Goal: Submit feedback/report problem

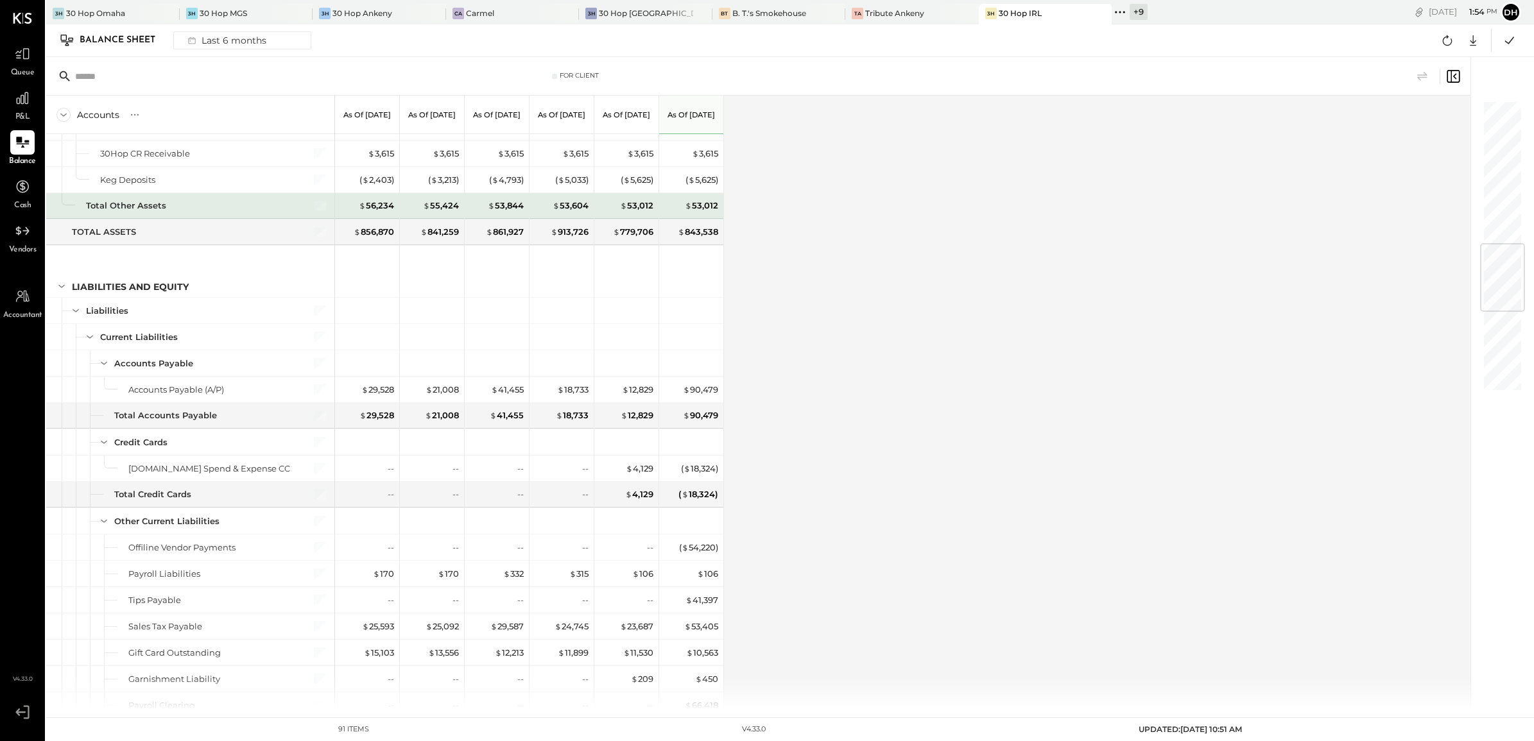
scroll to position [1364, 0]
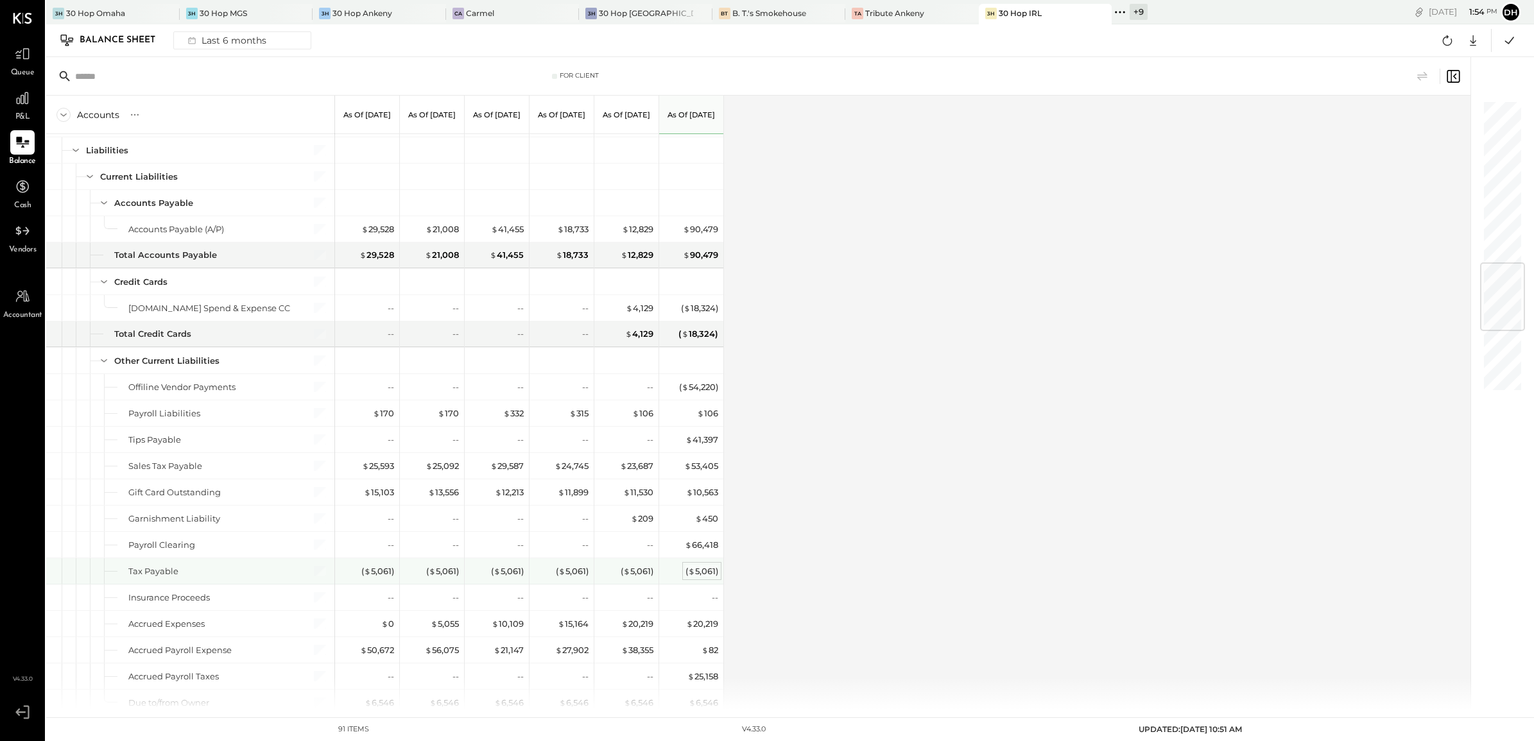
click at [699, 578] on div "( $ 5,061 )" at bounding box center [701, 571] width 33 height 12
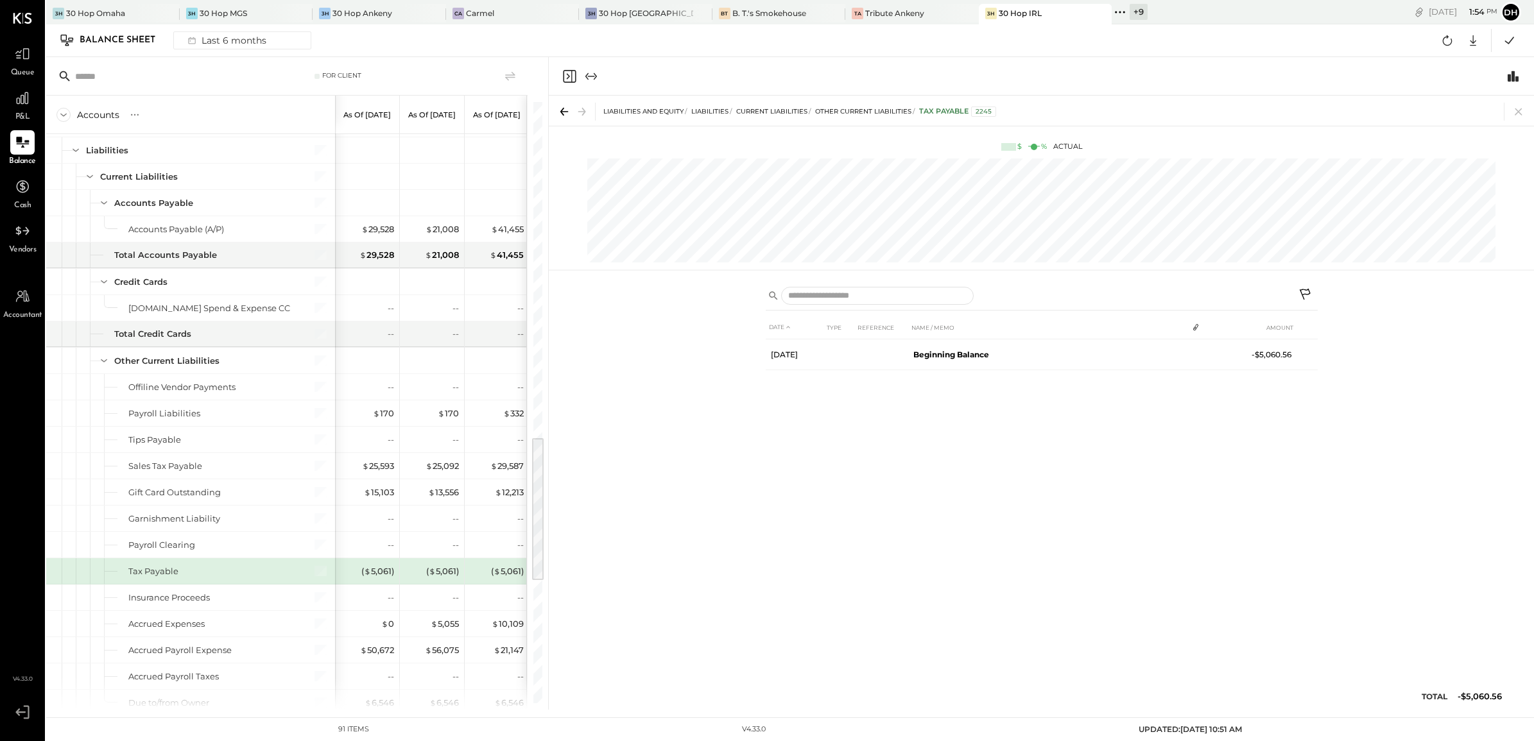
click at [1305, 289] on icon at bounding box center [1305, 295] width 15 height 15
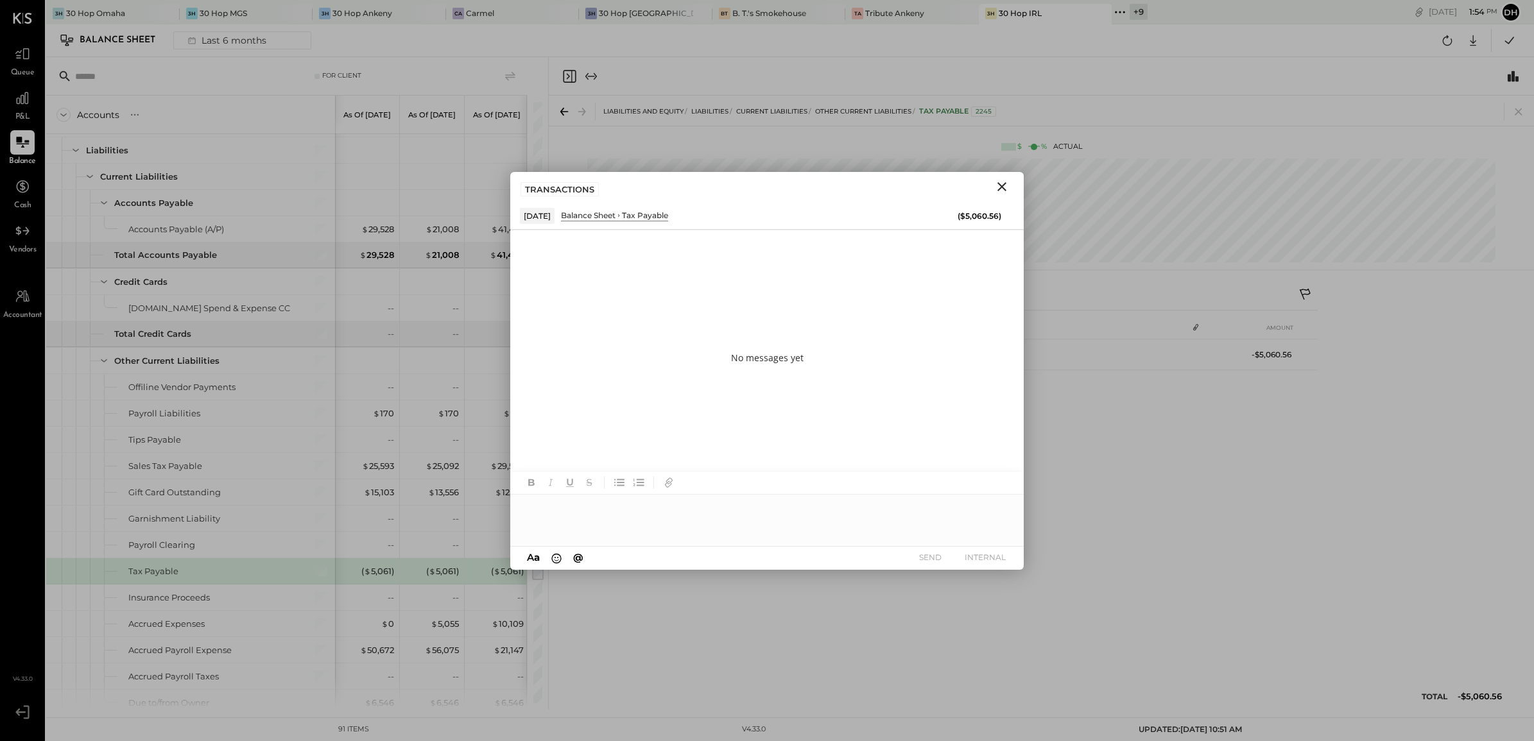
click at [614, 513] on div at bounding box center [766, 520] width 513 height 51
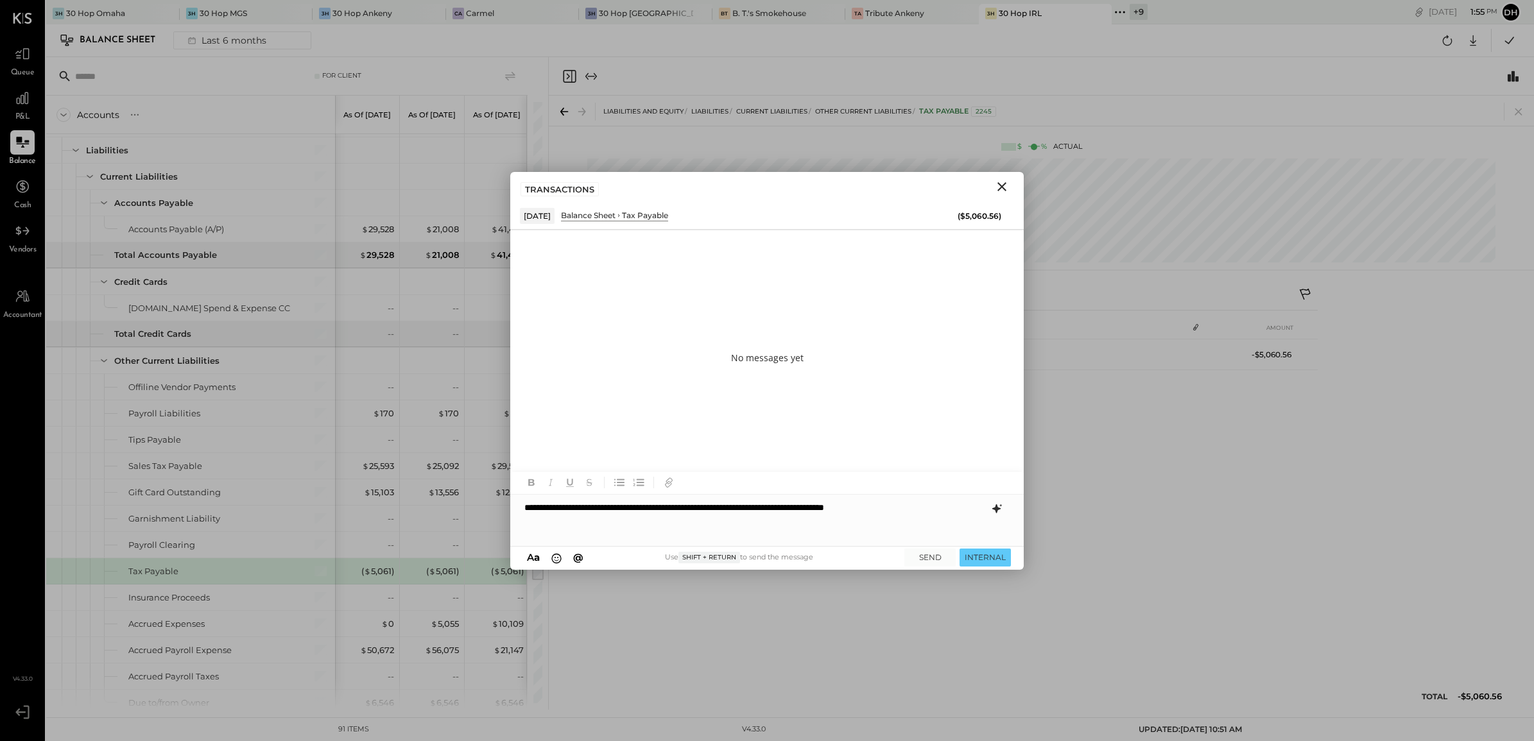
click at [993, 506] on icon at bounding box center [996, 508] width 15 height 15
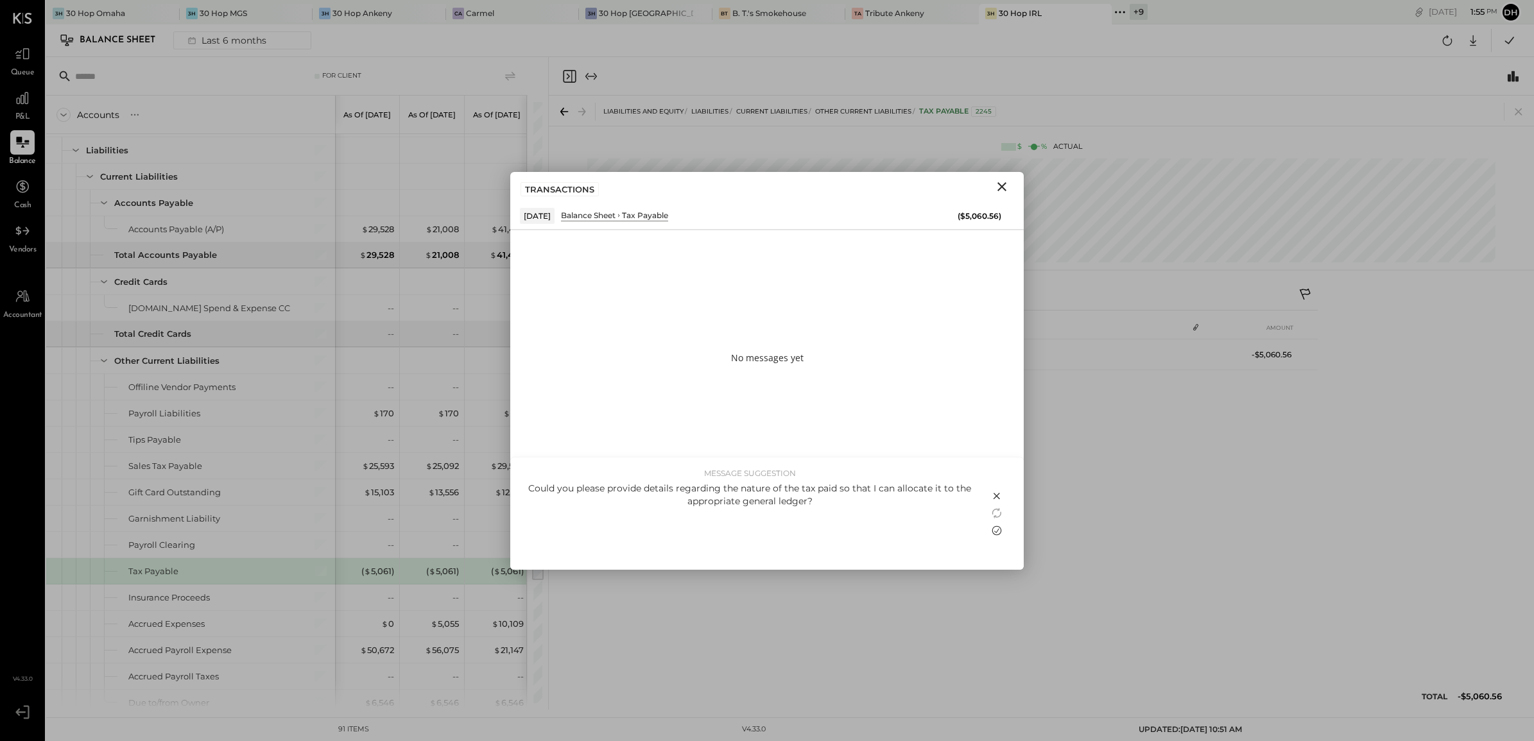
click at [997, 536] on icon at bounding box center [996, 530] width 15 height 15
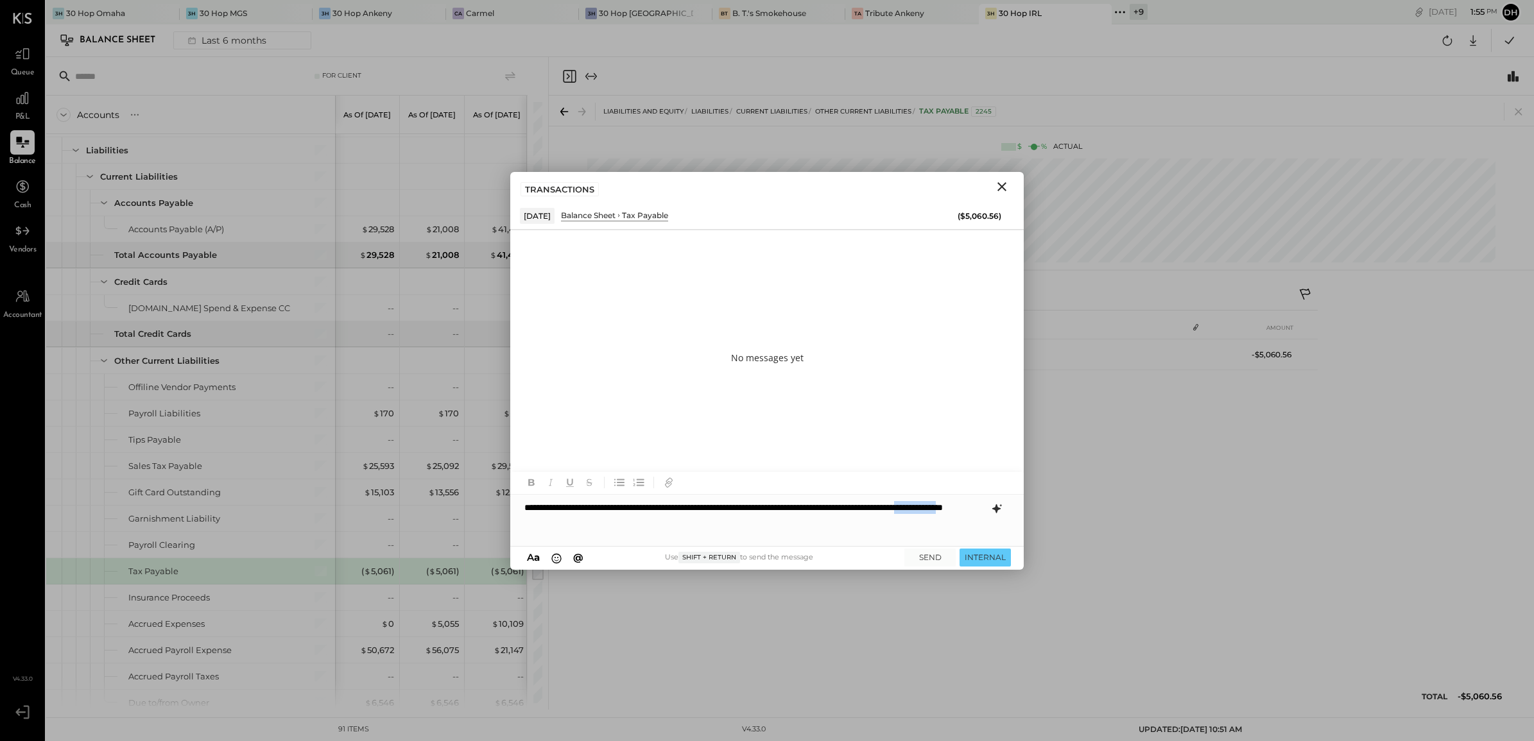
drag, startPoint x: 579, startPoint y: 517, endPoint x: 642, endPoint y: 520, distance: 63.0
click at [642, 520] on div "**********" at bounding box center [766, 520] width 513 height 51
click at [935, 558] on button "SEND" at bounding box center [929, 557] width 51 height 17
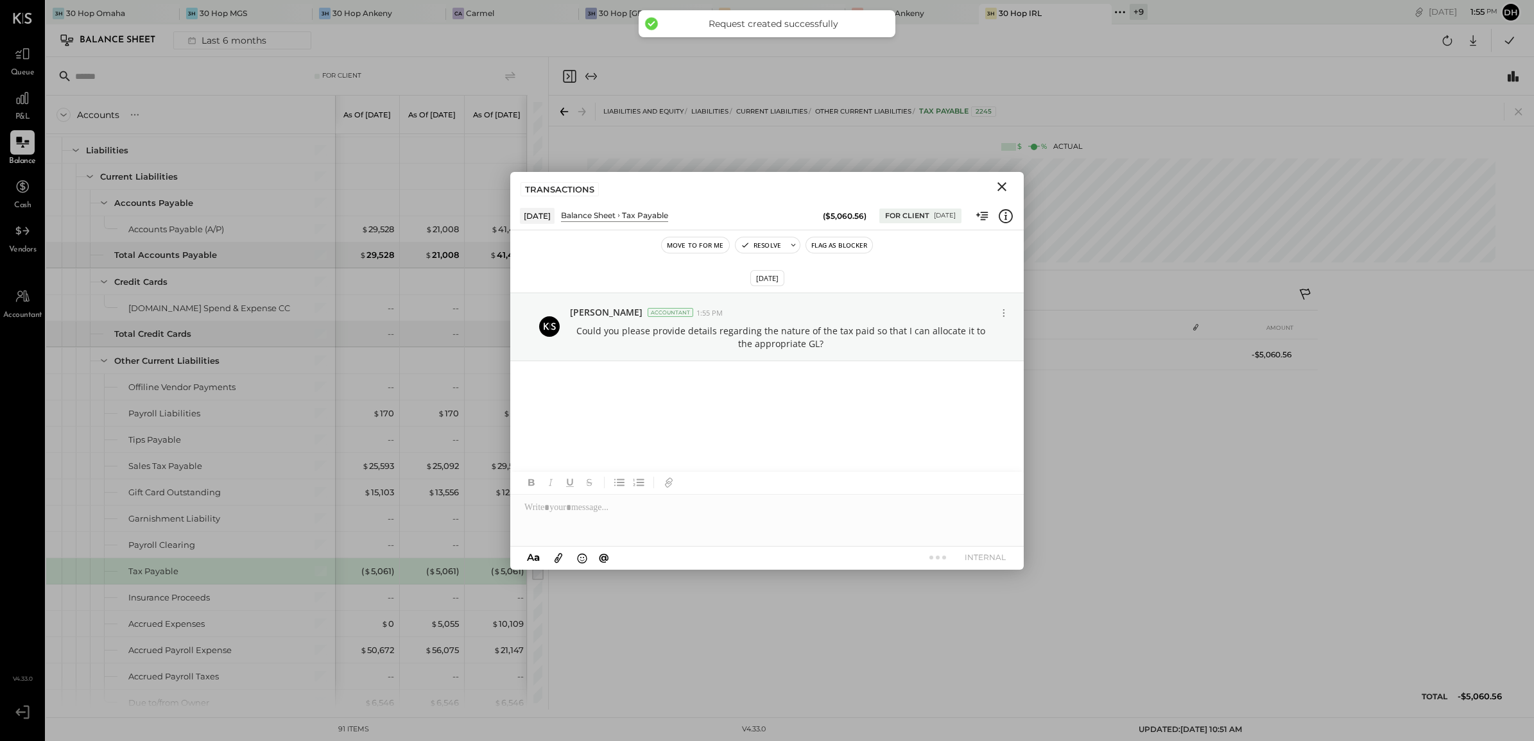
click at [996, 189] on icon "Close" at bounding box center [1001, 186] width 15 height 15
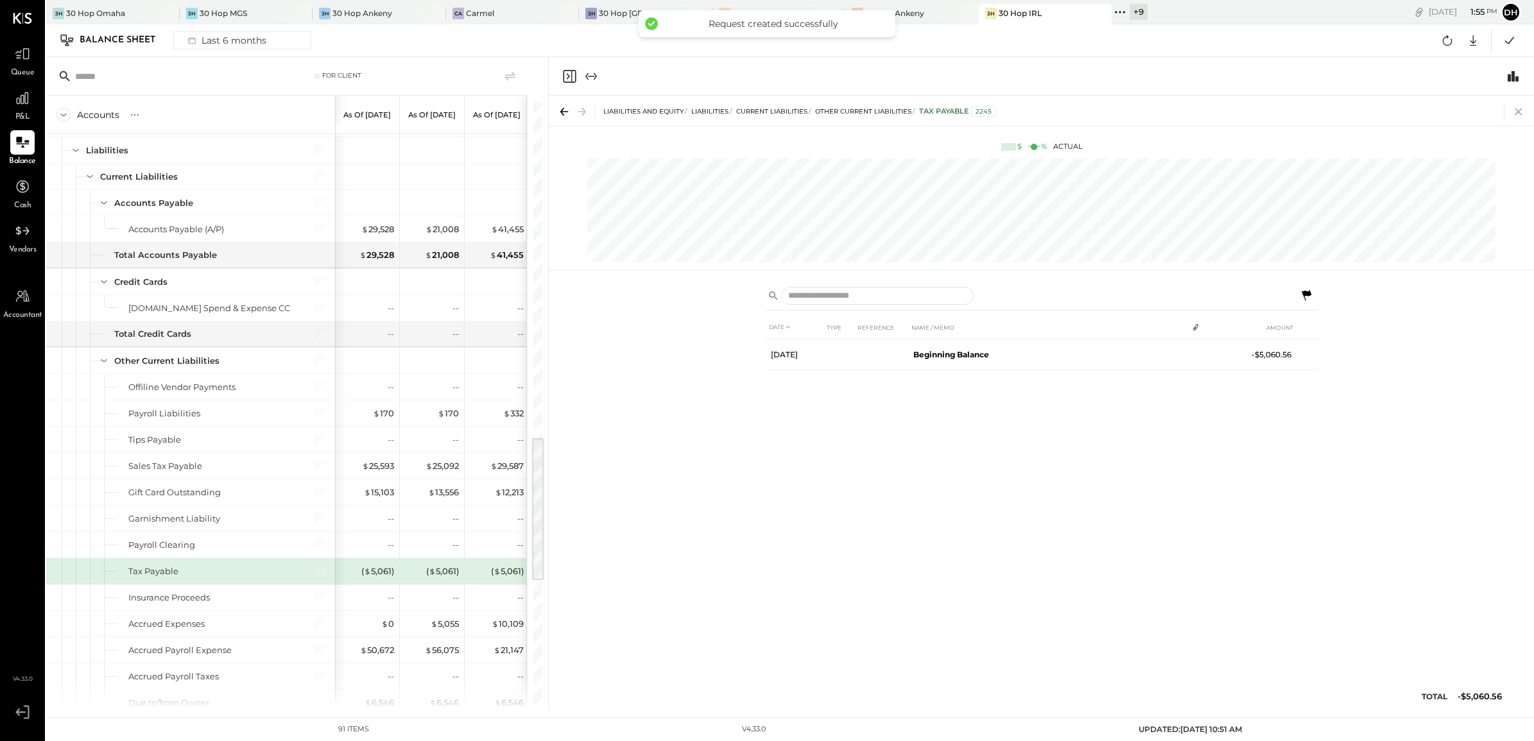
click at [1516, 111] on icon at bounding box center [1518, 112] width 18 height 18
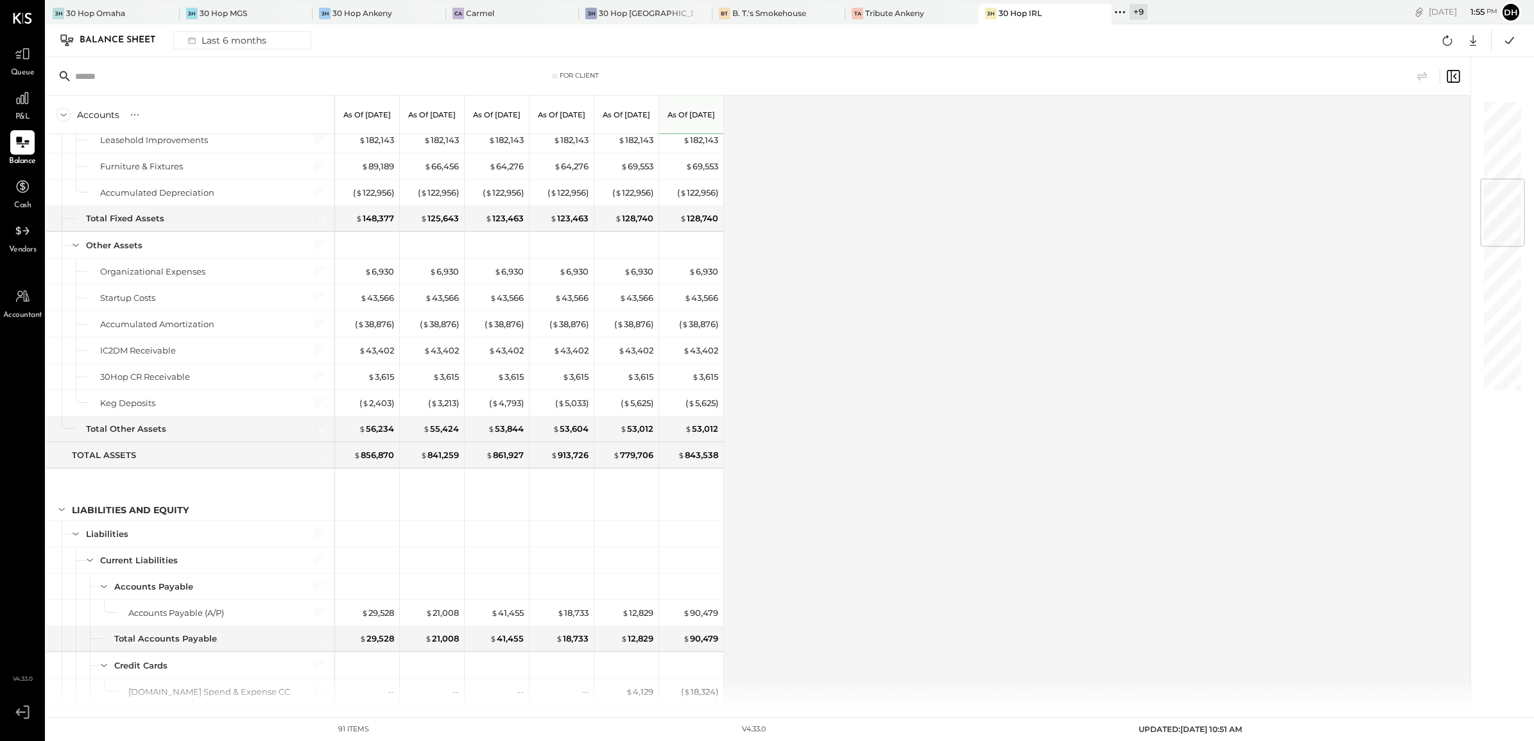
scroll to position [659, 0]
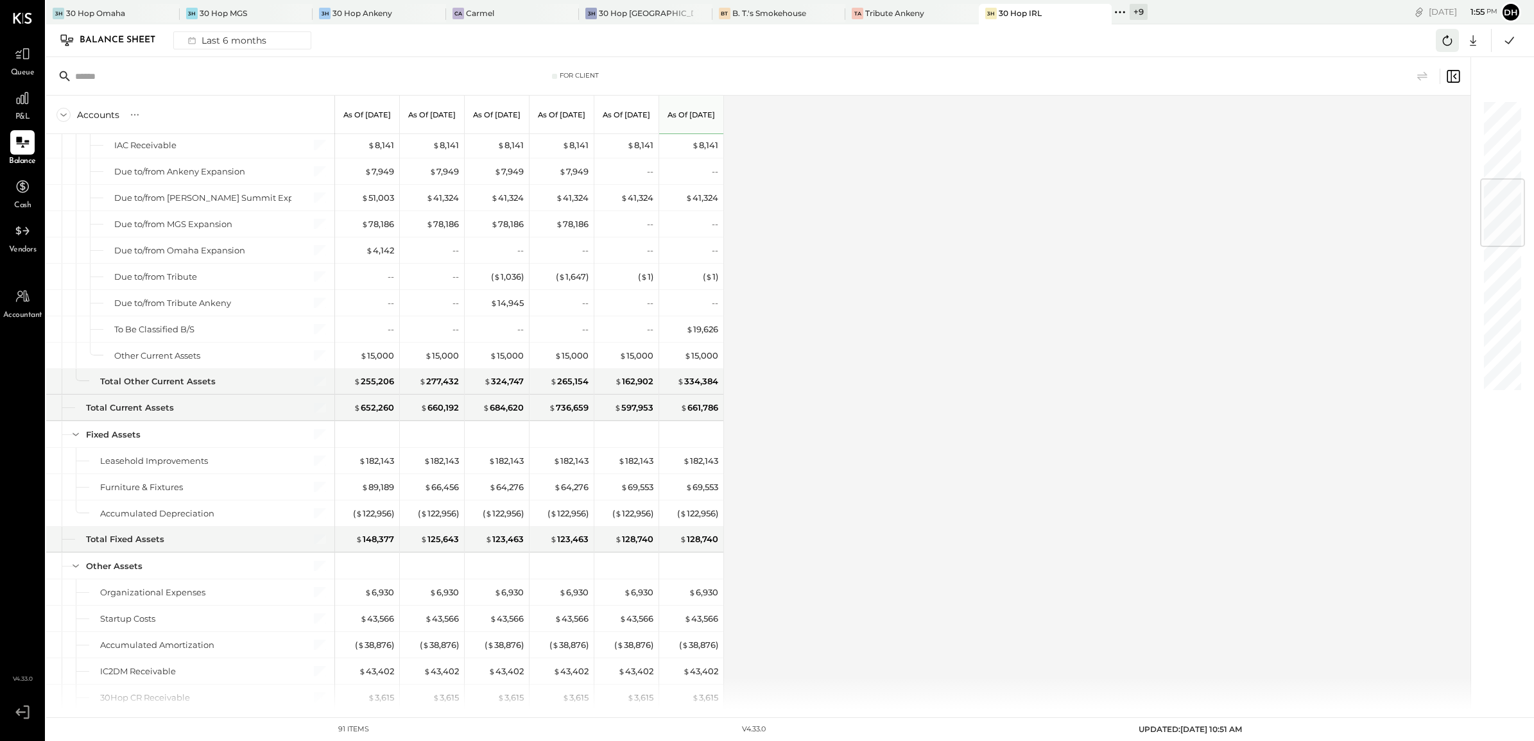
click at [1447, 42] on icon at bounding box center [1447, 40] width 17 height 17
